Goal: Task Accomplishment & Management: Manage account settings

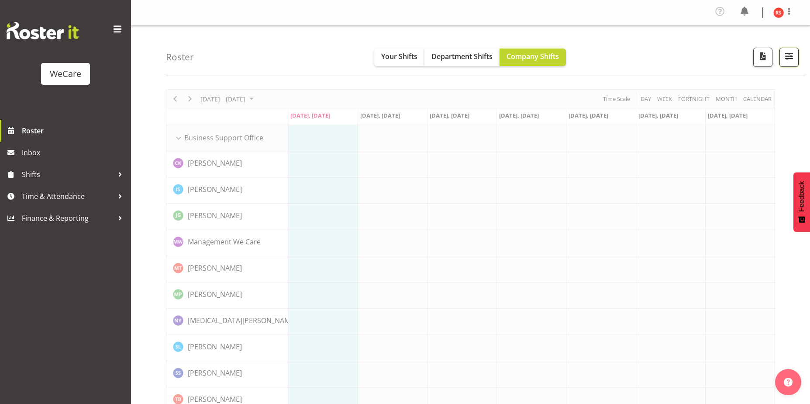
click at [796, 57] on button "button" at bounding box center [789, 57] width 19 height 19
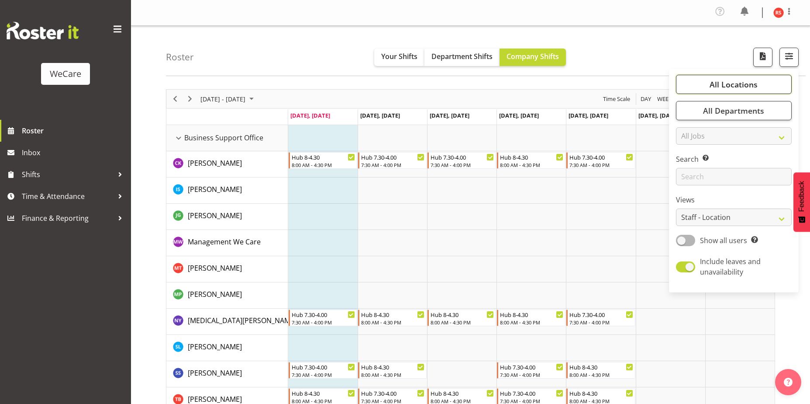
click at [745, 83] on span "All Locations" at bounding box center [734, 84] width 48 height 10
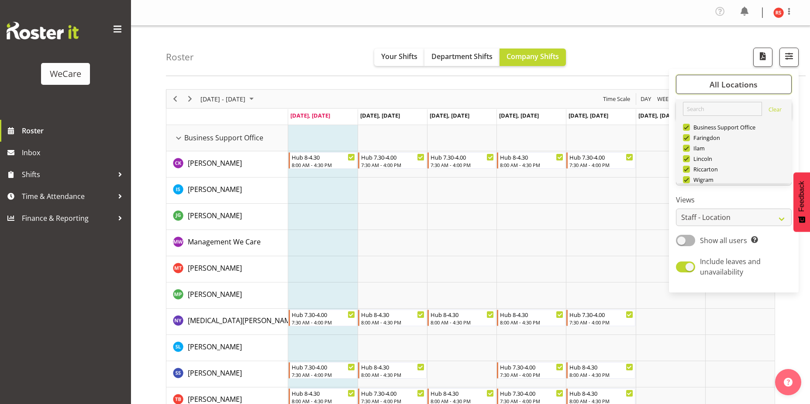
scroll to position [31, 0]
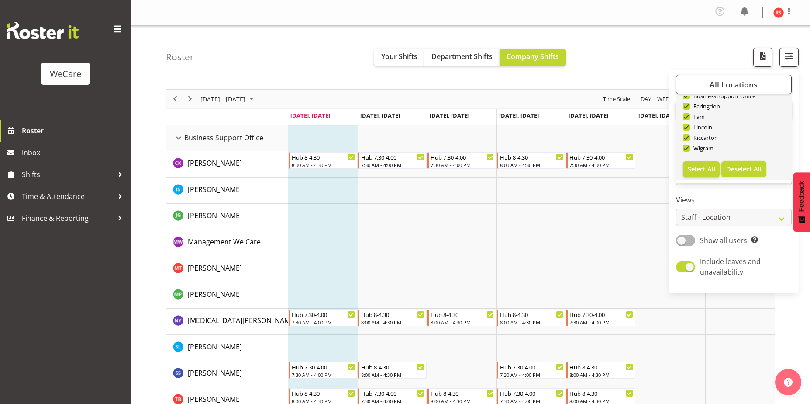
click at [745, 171] on span "Deselect All" at bounding box center [744, 169] width 35 height 8
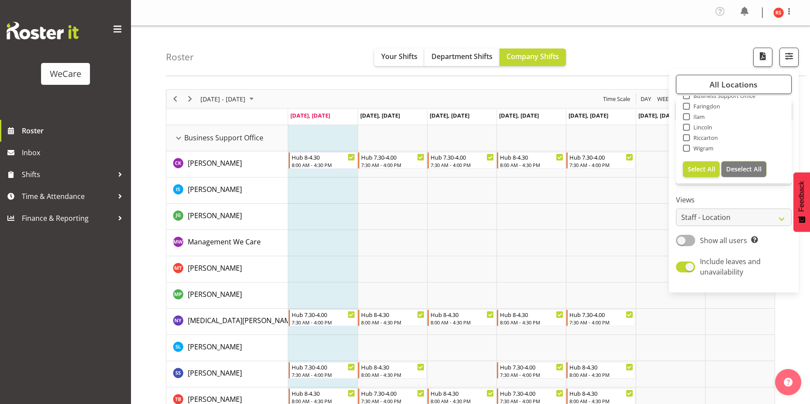
checkbox input "false"
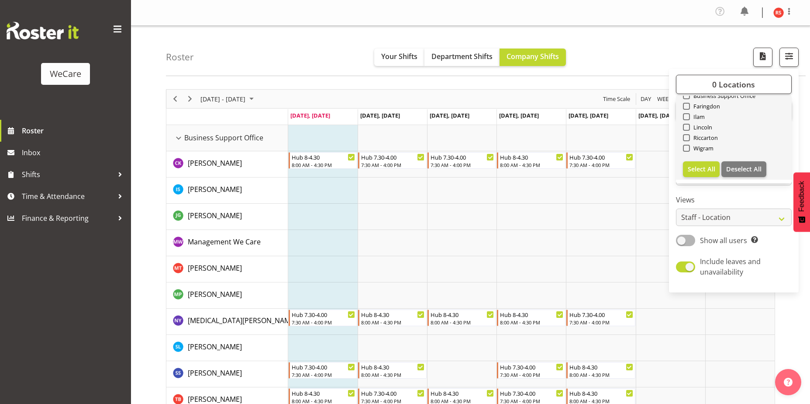
click at [702, 143] on div "Riccarton" at bounding box center [734, 138] width 102 height 10
click at [687, 147] on span at bounding box center [686, 148] width 7 height 7
click at [687, 147] on input "Wigram" at bounding box center [686, 148] width 6 height 6
checkbox input "true"
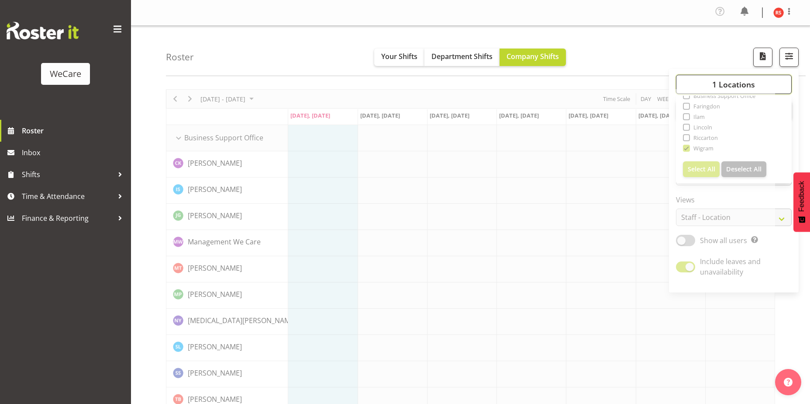
click at [704, 77] on button "1 Locations" at bounding box center [734, 84] width 116 height 19
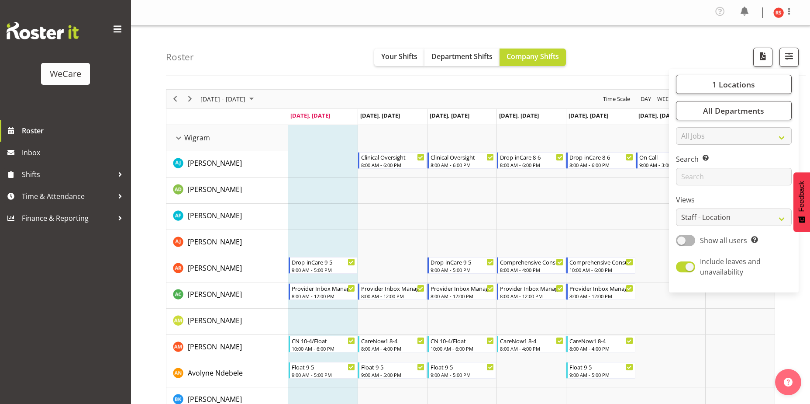
click at [313, 43] on div "Roster Your Shifts Department Shifts Company Shifts 1 Locations Clear Business …" at bounding box center [486, 51] width 640 height 50
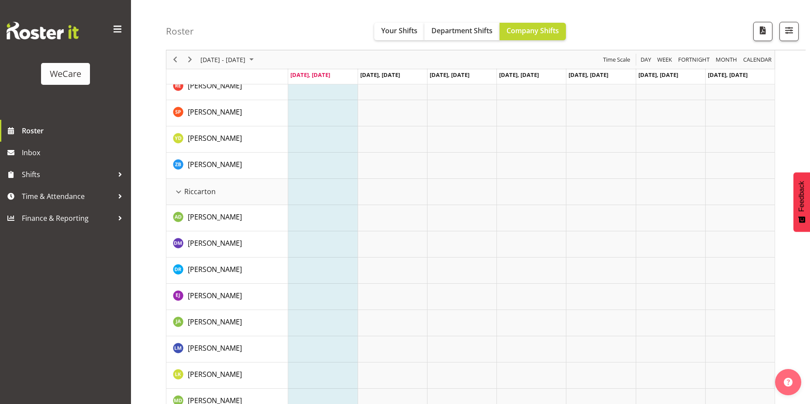
scroll to position [1772, 0]
